Goal: Task Accomplishment & Management: Complete application form

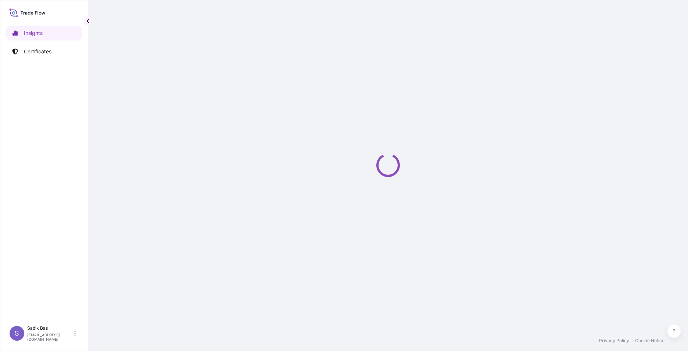
select select "2025"
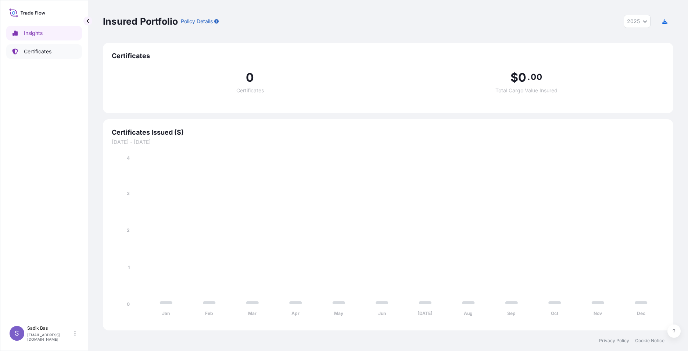
click at [47, 49] on p "Certificates" at bounding box center [38, 51] width 28 height 7
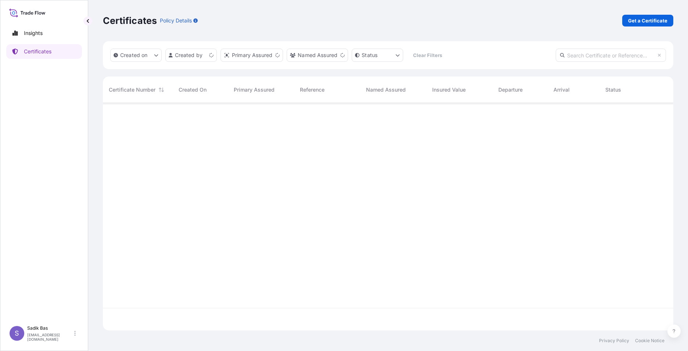
scroll to position [226, 565]
click at [657, 20] on p "Get a Certificate" at bounding box center [648, 20] width 39 height 7
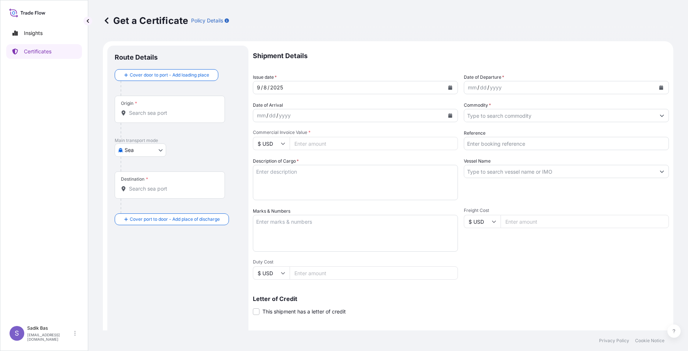
click at [158, 153] on body "Insights Certificates S Sadik Bas sadik.bas@lyondellbasell.com Get a Certificat…" at bounding box center [344, 175] width 688 height 351
click at [136, 182] on span "Road" at bounding box center [135, 182] width 13 height 7
select select "Road"
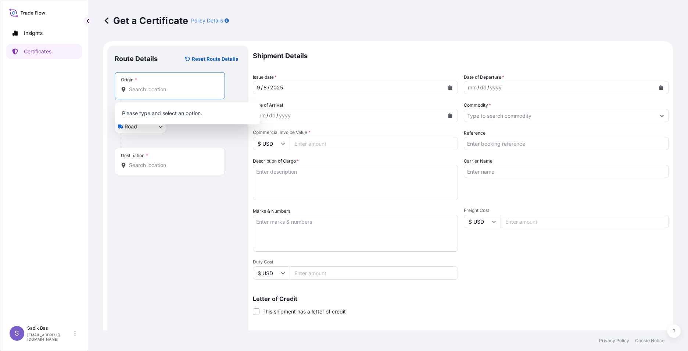
click at [157, 88] on input "Origin *" at bounding box center [172, 89] width 87 height 7
type input "g"
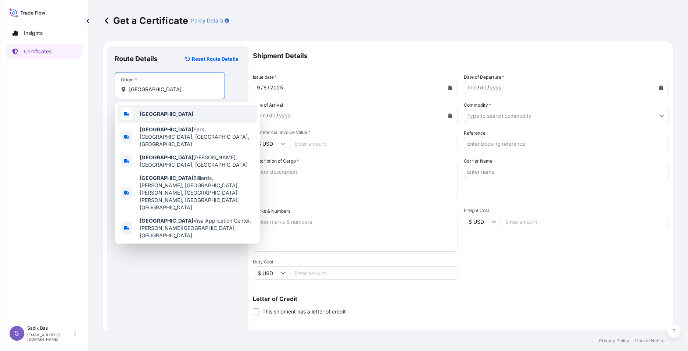
click at [164, 112] on div "Germany" at bounding box center [188, 114] width 140 height 18
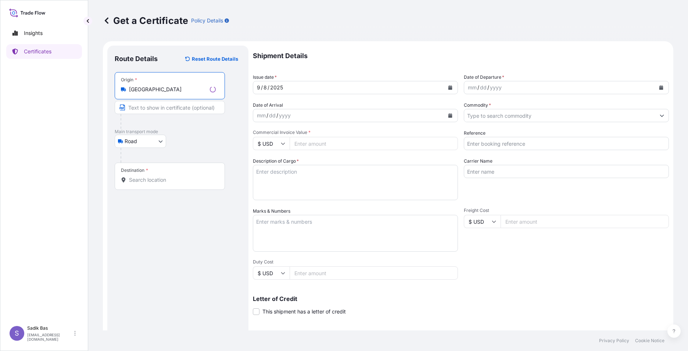
type input "Germany"
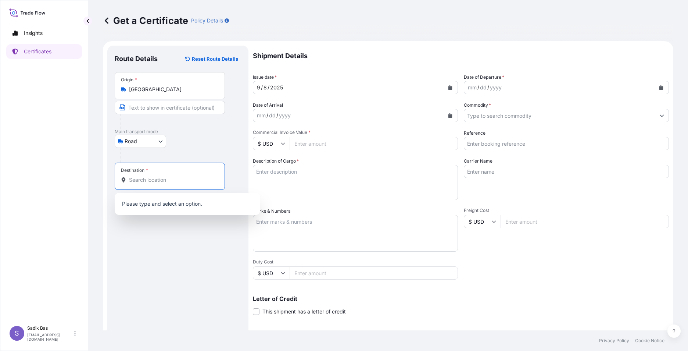
click at [157, 177] on input "Destination *" at bounding box center [172, 179] width 87 height 7
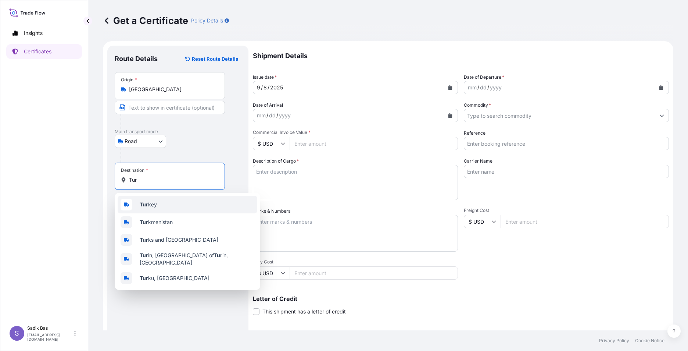
click at [139, 206] on div "Tur key" at bounding box center [188, 205] width 140 height 18
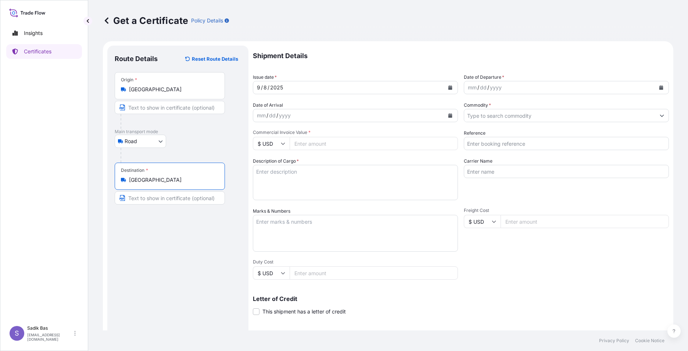
type input "Turkey"
click at [306, 88] on div "9 / 8 / 2025" at bounding box center [348, 87] width 191 height 13
click at [396, 118] on div "mm / dd / yyyy" at bounding box center [348, 115] width 191 height 13
click at [558, 92] on div "mm / dd / yyyy" at bounding box center [559, 87] width 191 height 13
click at [660, 87] on icon "Calendar" at bounding box center [662, 87] width 4 height 4
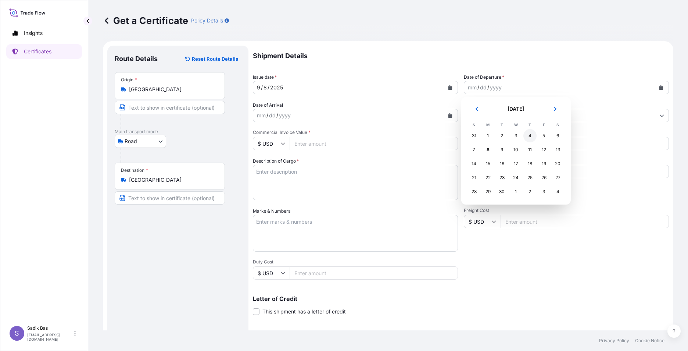
click at [525, 138] on div "4" at bounding box center [530, 135] width 13 height 13
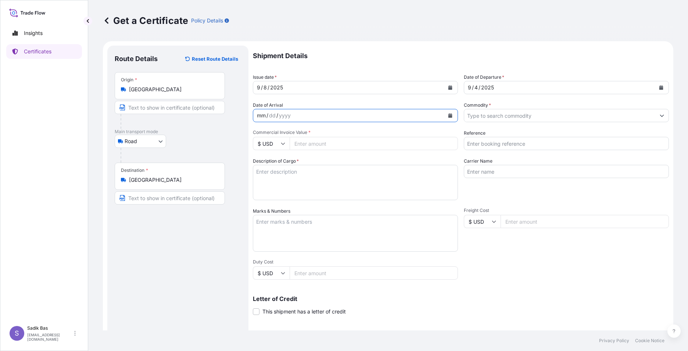
click at [394, 115] on div "mm / dd / yyyy" at bounding box center [348, 115] width 191 height 13
click at [449, 116] on icon "Calendar" at bounding box center [451, 115] width 4 height 4
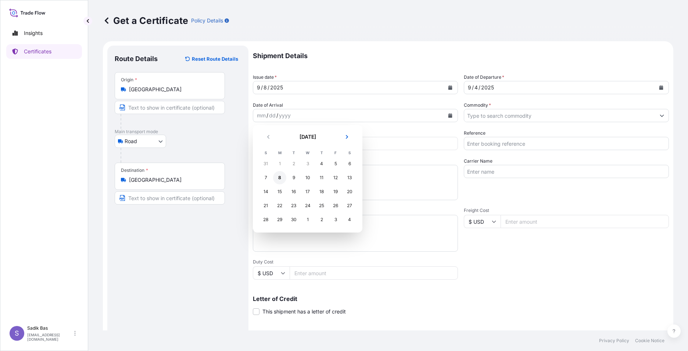
click at [278, 180] on div "8" at bounding box center [279, 177] width 13 height 13
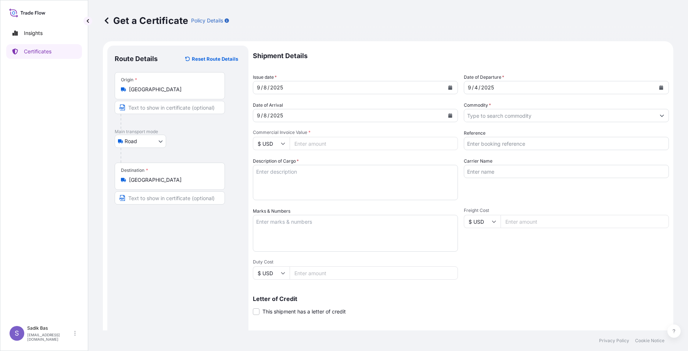
click at [350, 141] on input "Commercial Invoice Value *" at bounding box center [374, 143] width 168 height 13
click at [281, 143] on input "$ USD" at bounding box center [271, 143] width 37 height 13
click at [268, 167] on div "€ EUR" at bounding box center [271, 164] width 31 height 14
type input "€ EUR"
click at [354, 149] on input "Commercial Invoice Value *" at bounding box center [374, 143] width 168 height 13
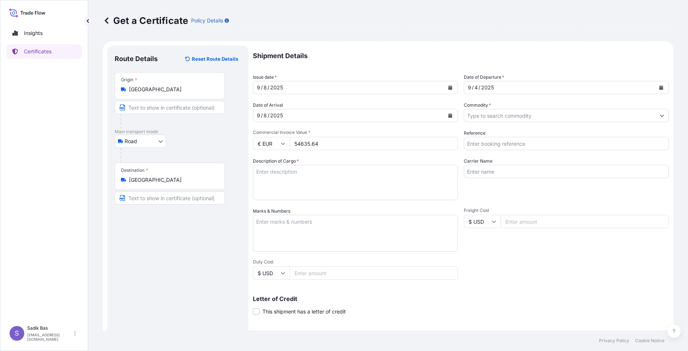
type input "54635.64"
click at [303, 176] on textarea "Description of Cargo *" at bounding box center [355, 182] width 205 height 35
type textarea "B"
paste textarea "572025127"
type textarea "ABONMAN POLİÇE NO: 572025127 / 267 KAP / Prim : 1500 Tl"
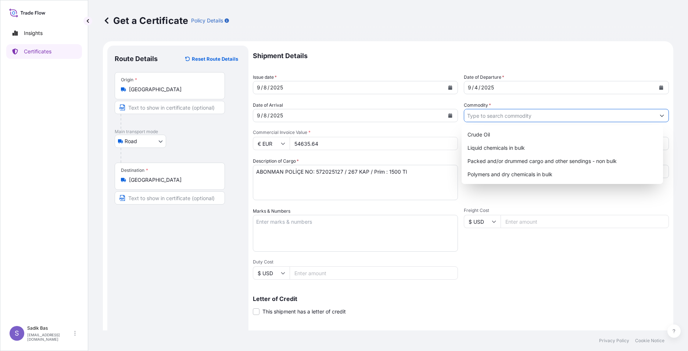
click at [537, 118] on input "Commodity *" at bounding box center [559, 115] width 191 height 13
click at [556, 163] on div "Packed and/or drummed cargo and other sendings - non bulk" at bounding box center [563, 160] width 196 height 13
type input "Packed and/or drummed cargo and other sendings - non bulk"
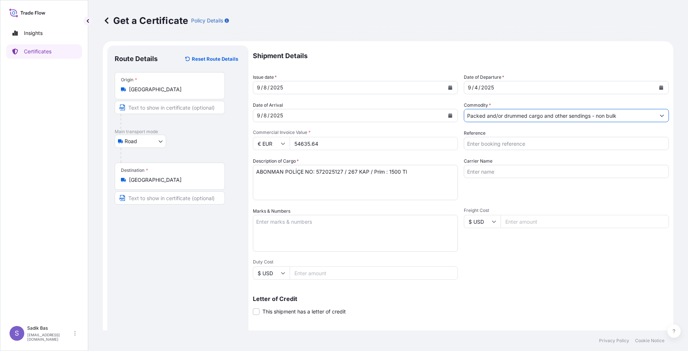
click at [537, 142] on input "Reference" at bounding box center [566, 143] width 205 height 13
type input "81 ACE 470"
click at [413, 227] on textarea "Marks & Numbers" at bounding box center [355, 233] width 205 height 37
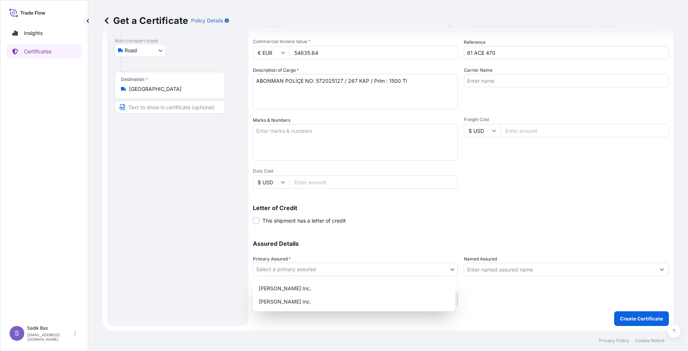
click at [405, 266] on body "Insights Certificates S Sadik Bas sadik.bas@lyondellbasell.com Get a Certificat…" at bounding box center [344, 175] width 688 height 351
click at [339, 290] on div "A. Schulman Inc." at bounding box center [354, 288] width 197 height 13
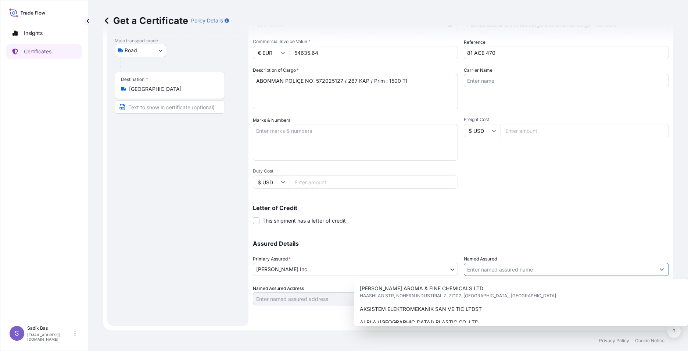
click at [542, 269] on input "Named Assured" at bounding box center [559, 269] width 191 height 13
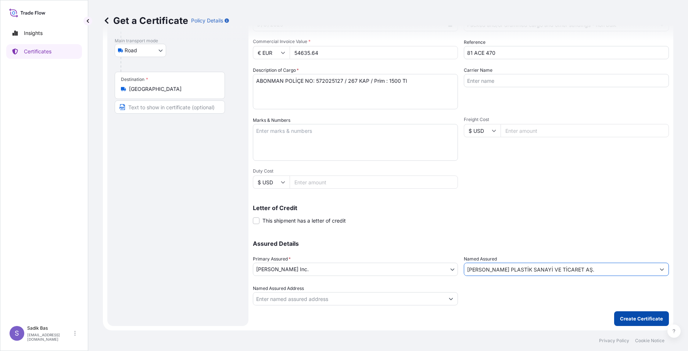
type input "A.SCHULMAN PLASTİK SANAYİ VE TİCARET AŞ."
click at [650, 318] on p "Create Certificate" at bounding box center [641, 318] width 43 height 7
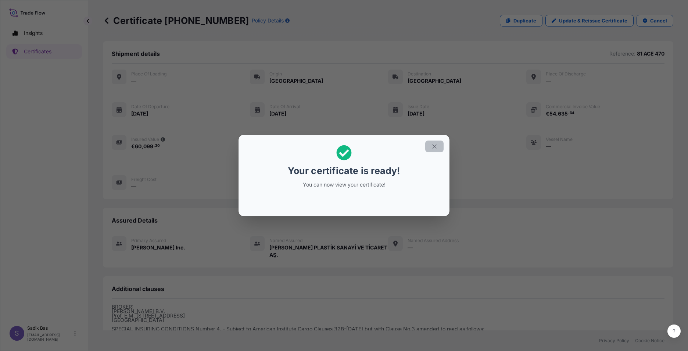
click at [435, 148] on icon "button" at bounding box center [434, 146] width 7 height 7
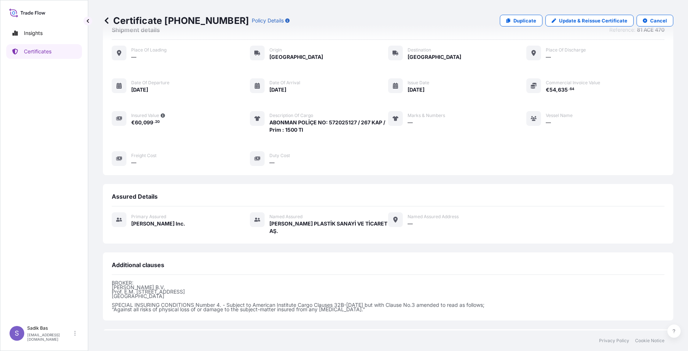
scroll to position [92, 0]
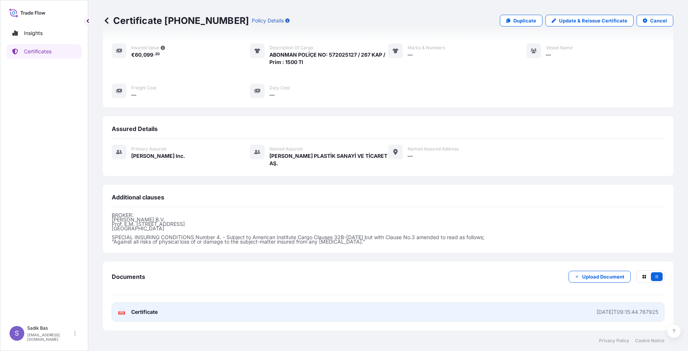
click at [139, 310] on span "Certificate" at bounding box center [144, 311] width 26 height 7
